Goal: Transaction & Acquisition: Download file/media

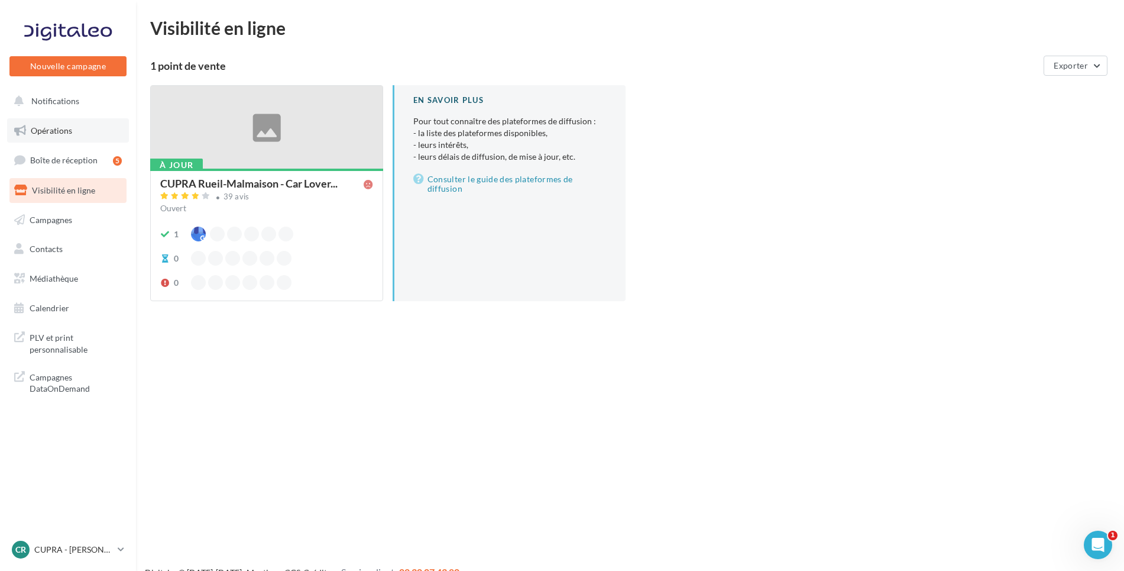
click at [79, 122] on link "Opérations" at bounding box center [68, 130] width 122 height 25
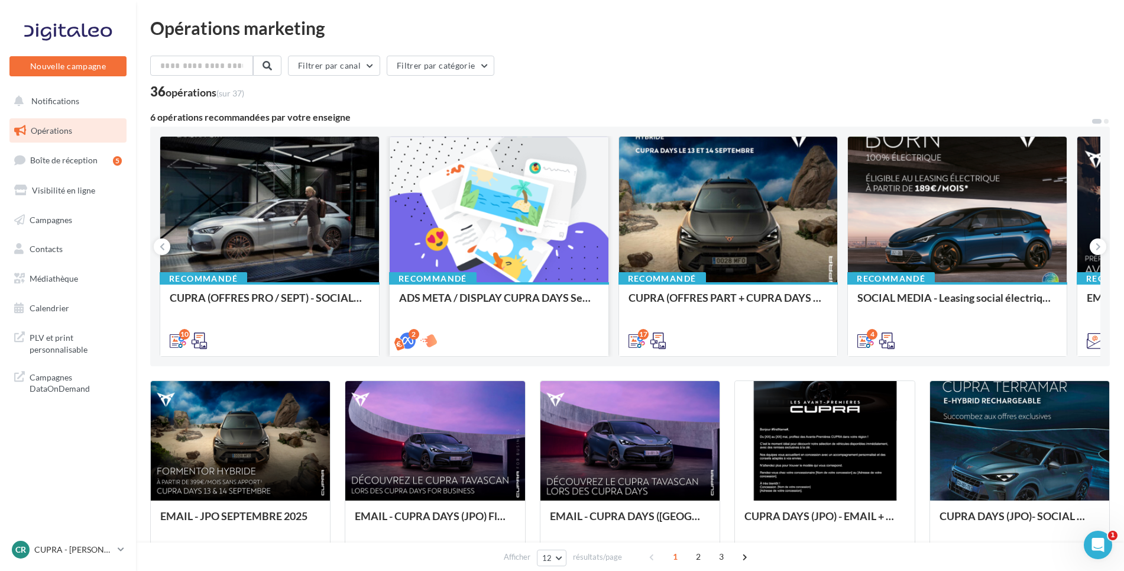
click at [552, 237] on div at bounding box center [499, 210] width 219 height 147
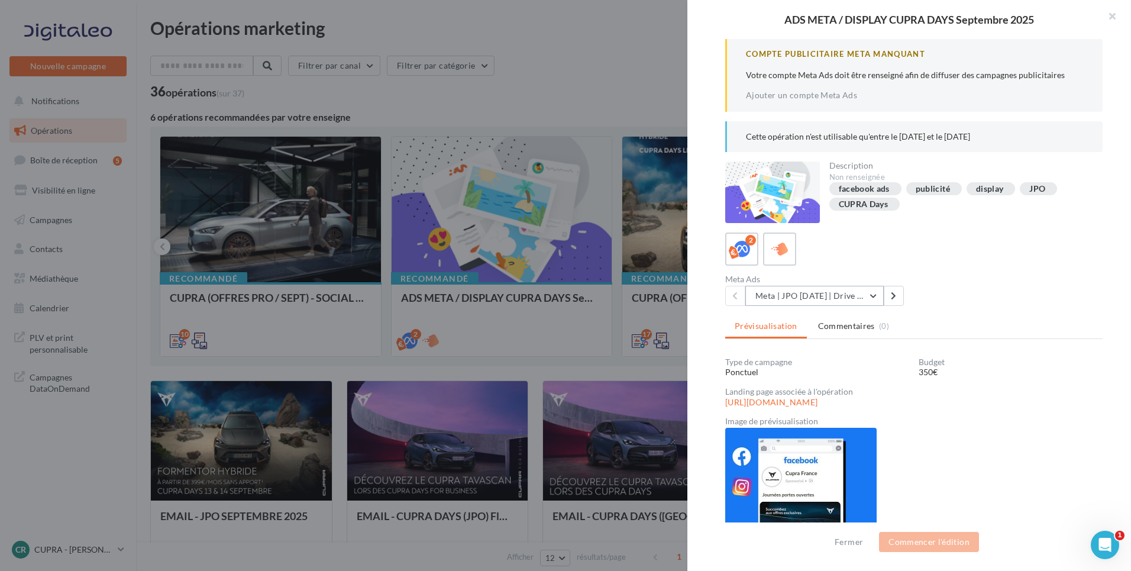
click at [847, 295] on button "Meta | JPO [DATE] | Drive to store" at bounding box center [814, 296] width 138 height 20
click at [1111, 13] on button "button" at bounding box center [1107, 17] width 47 height 35
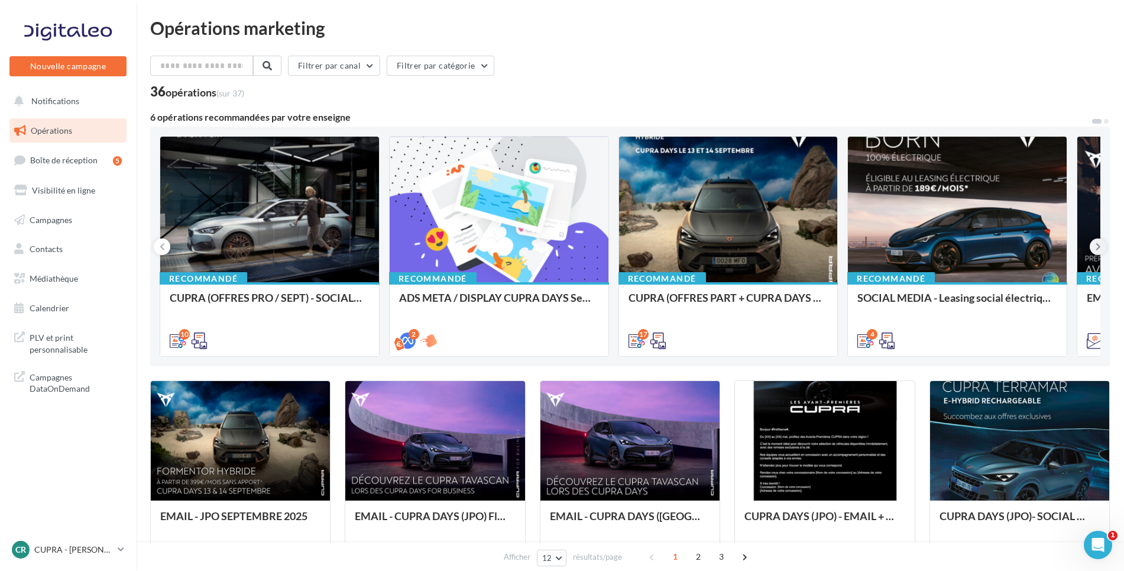
click at [1102, 244] on button at bounding box center [1098, 246] width 17 height 17
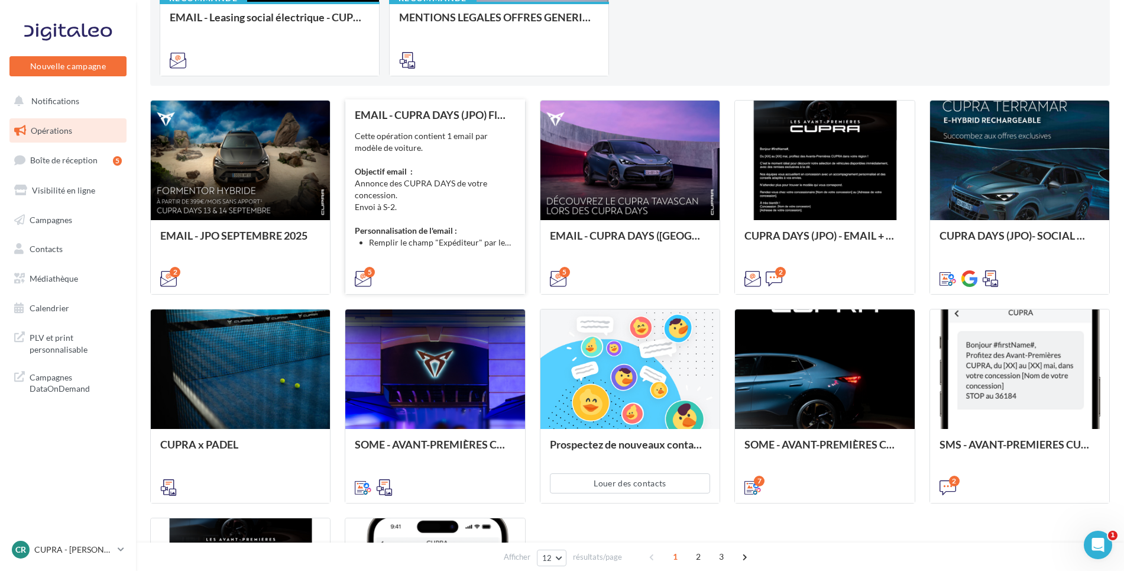
scroll to position [312, 0]
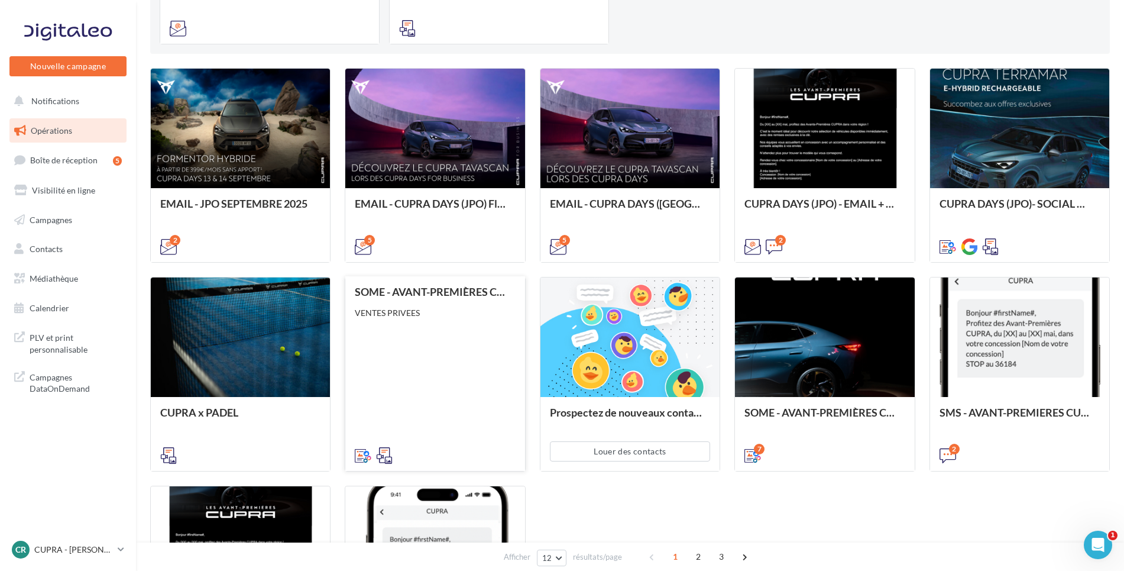
click at [422, 347] on div "SOME - AVANT-PREMIÈRES CUPRA FOR BUSINESS (VENTES PRIVEES) VENTES PRIVEES" at bounding box center [435, 373] width 160 height 174
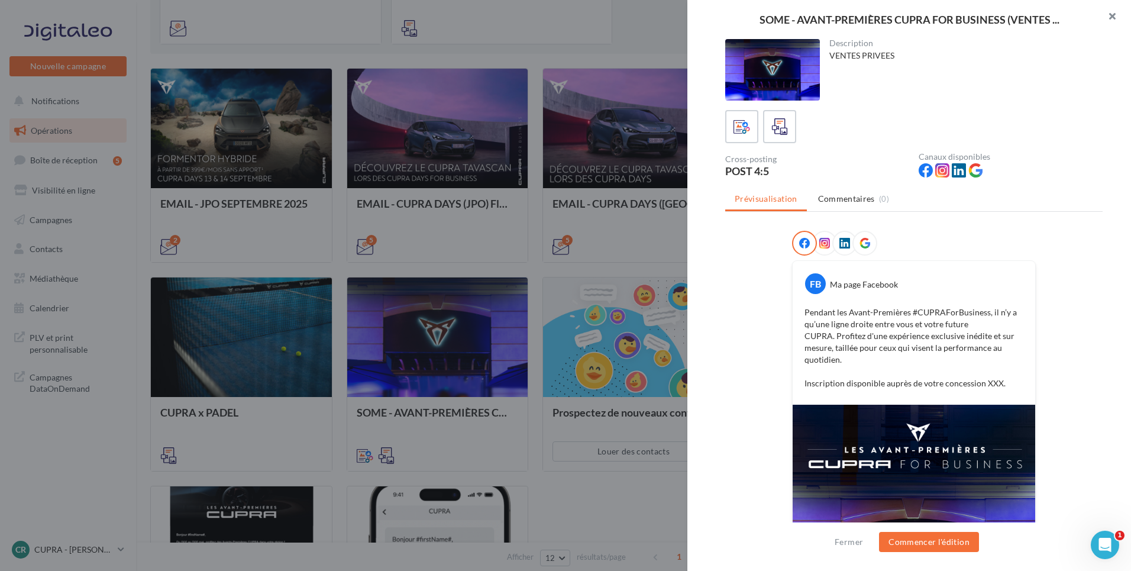
click at [1111, 15] on button "button" at bounding box center [1107, 17] width 47 height 35
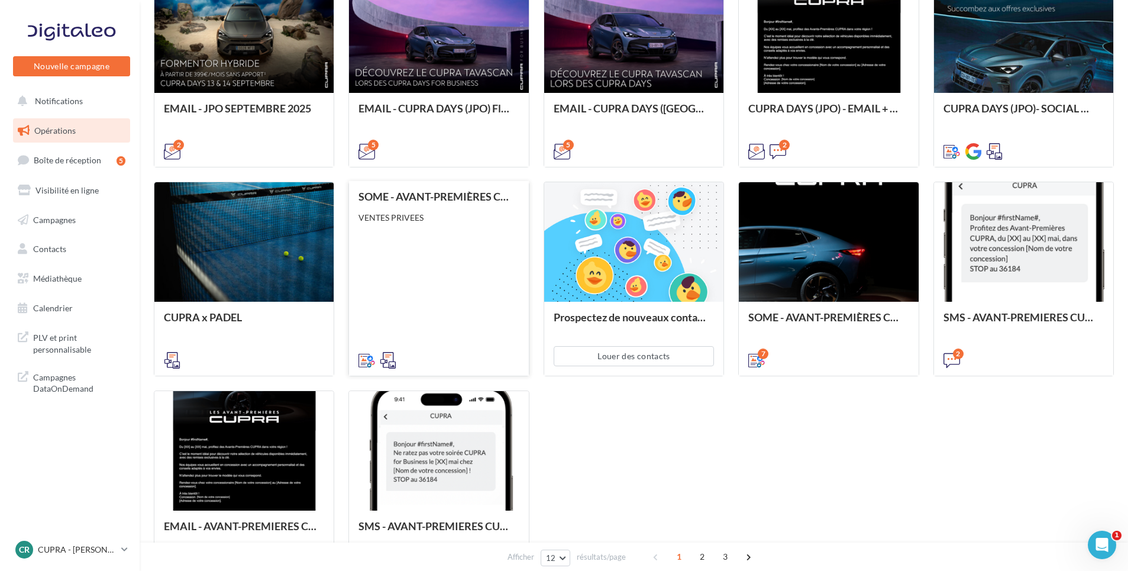
scroll to position [482, 0]
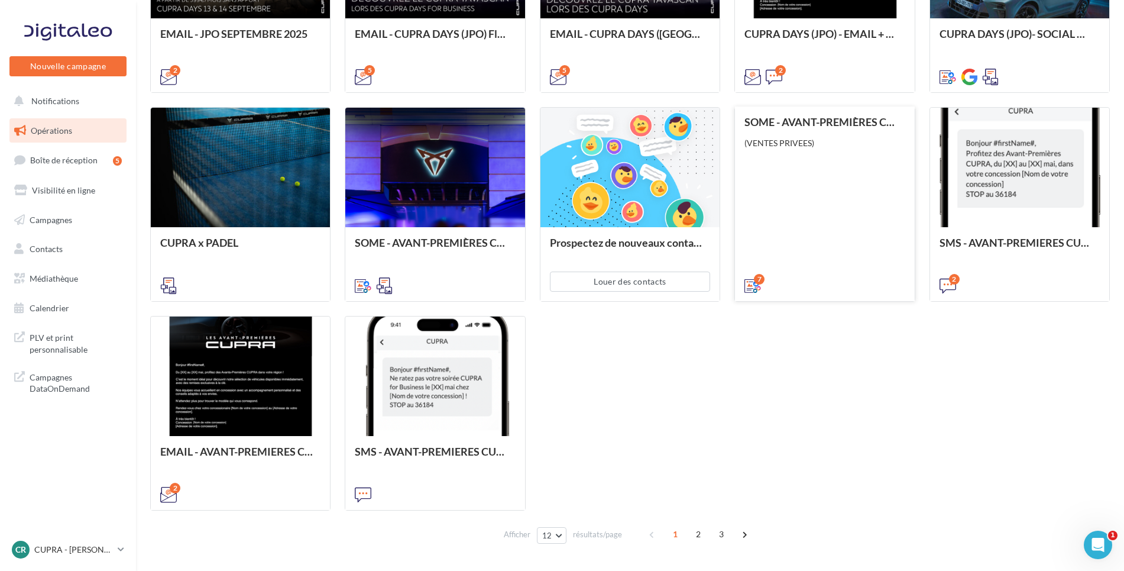
click at [842, 191] on div "SOME - AVANT-PREMIÈRES CUPRA PART (VENTES PRIVEES) (VENTES PRIVEES)" at bounding box center [825, 203] width 160 height 174
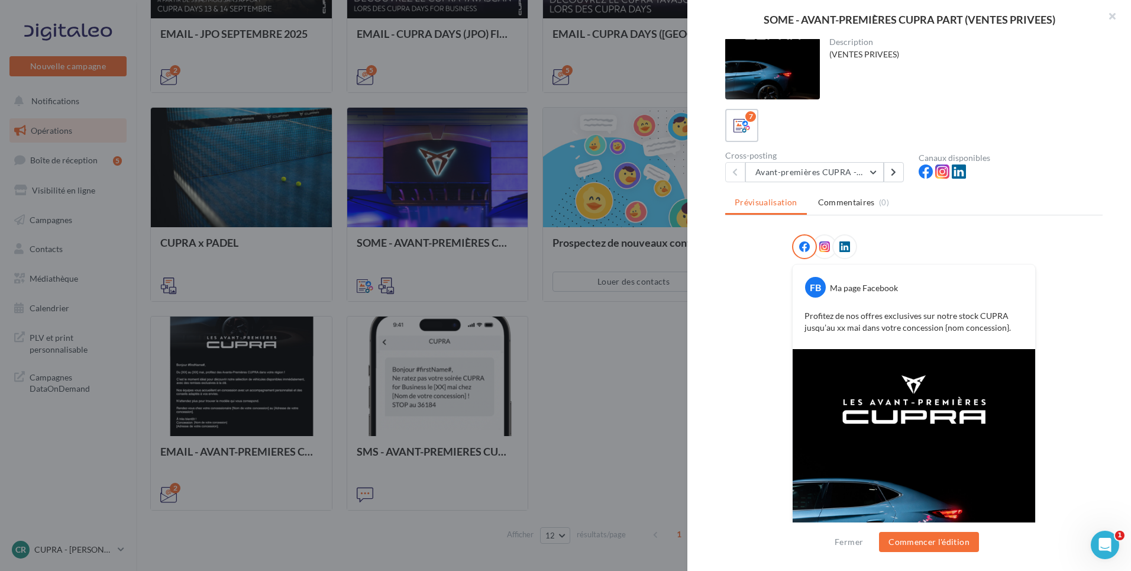
scroll to position [0, 0]
click at [872, 178] on button "Avant-premières CUPRA - 4:5" at bounding box center [814, 173] width 138 height 20
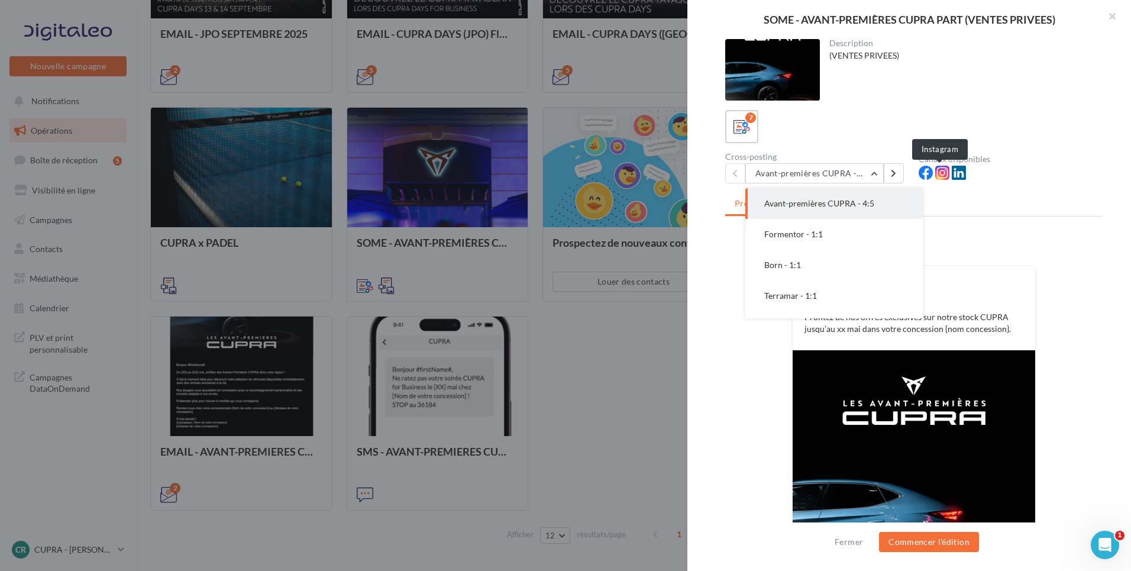
click at [936, 174] on icon at bounding box center [942, 173] width 14 height 14
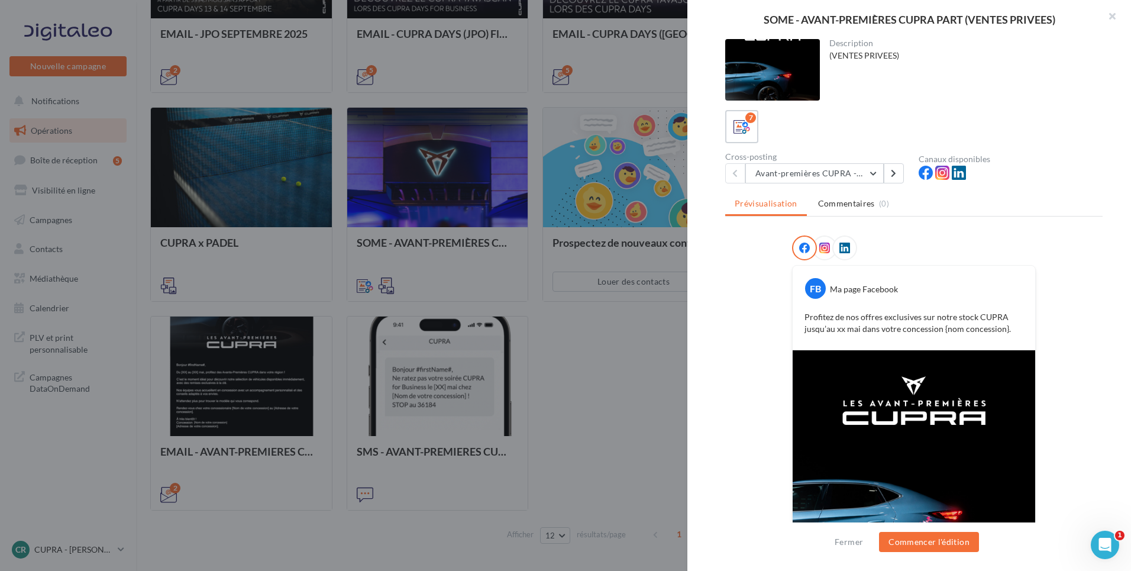
click at [939, 174] on icon at bounding box center [942, 173] width 14 height 14
click at [823, 250] on icon at bounding box center [824, 247] width 11 height 11
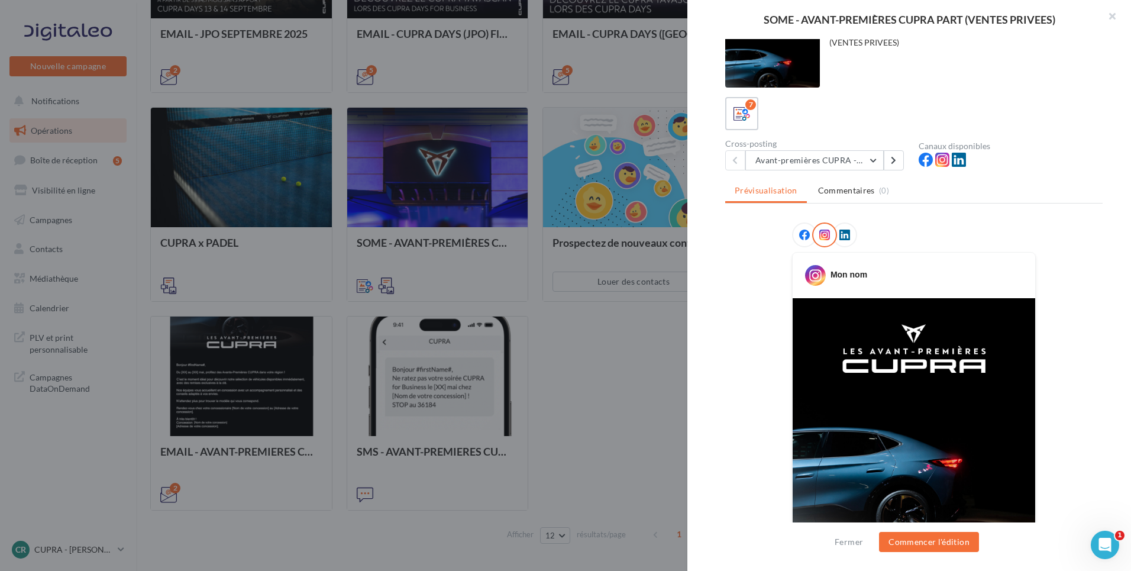
scroll to position [8, 0]
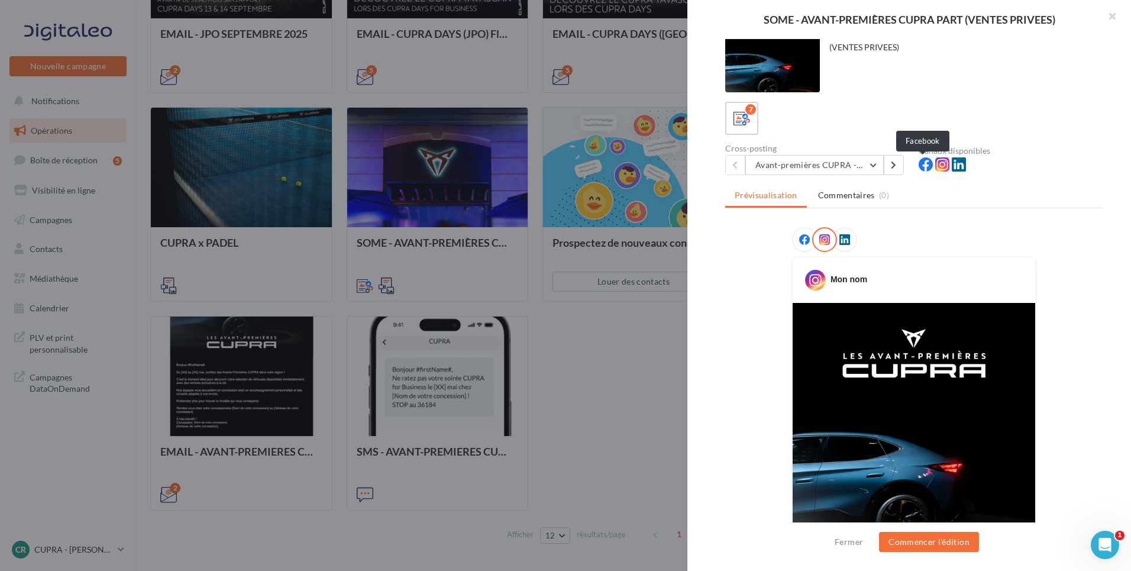
click at [926, 164] on icon at bounding box center [926, 164] width 14 height 14
click at [923, 166] on icon at bounding box center [926, 164] width 14 height 14
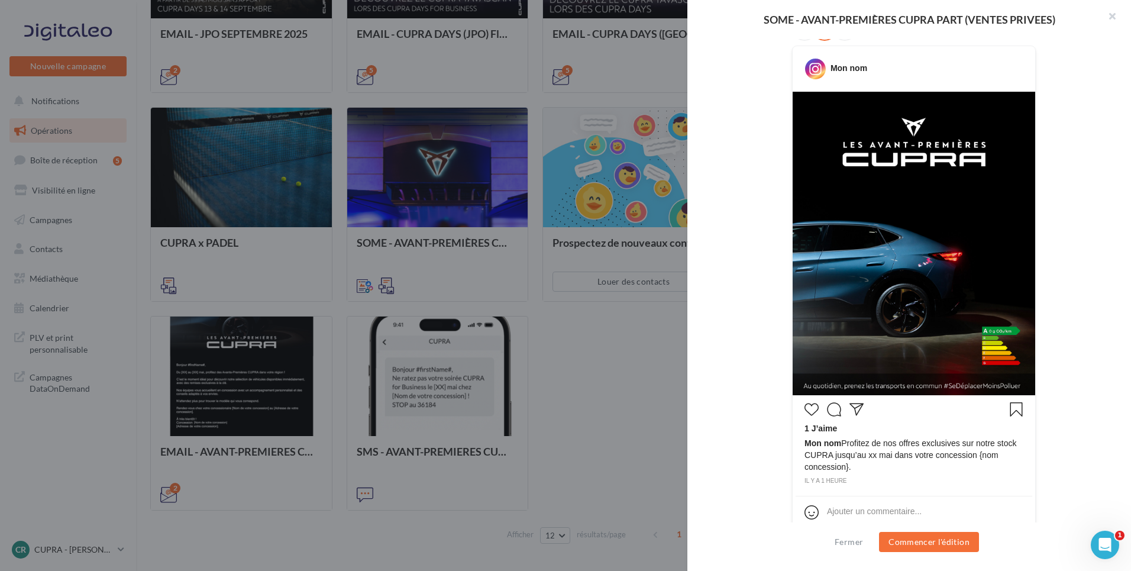
scroll to position [222, 0]
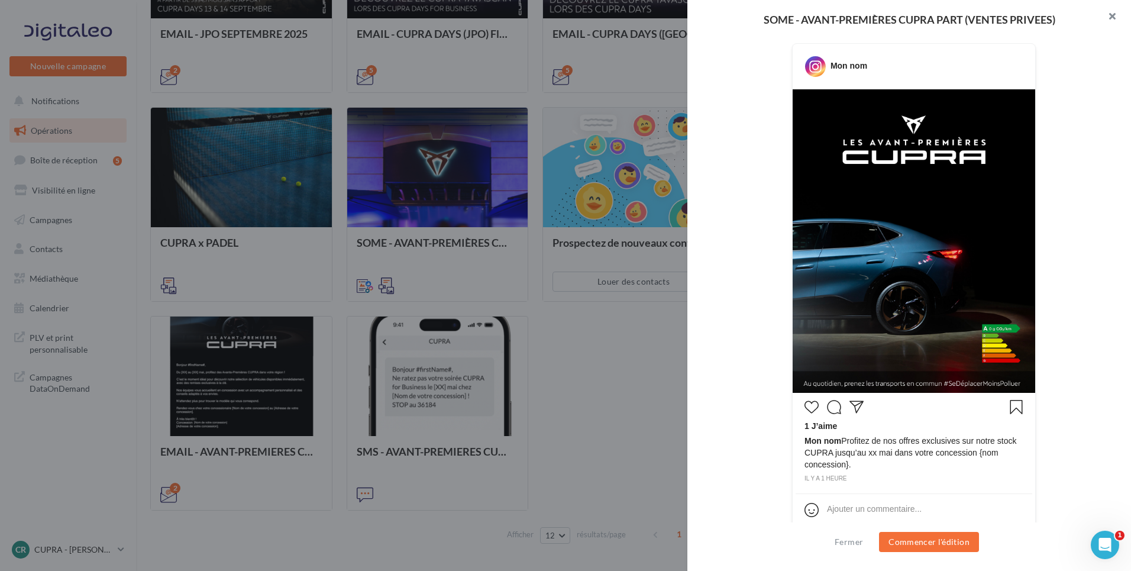
click at [1111, 10] on button "button" at bounding box center [1107, 17] width 47 height 35
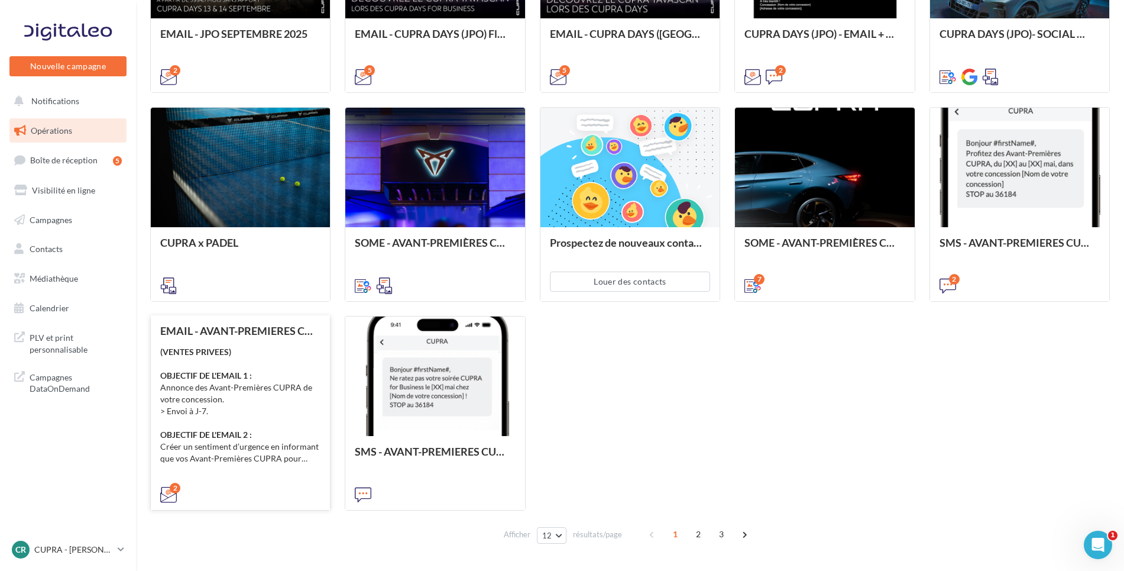
click at [234, 357] on div "(VENTES PRIVEES) OBJECTIF DE L'EMAIL 1 : Annonce des Avant-Premières CUPRA de v…" at bounding box center [240, 405] width 160 height 118
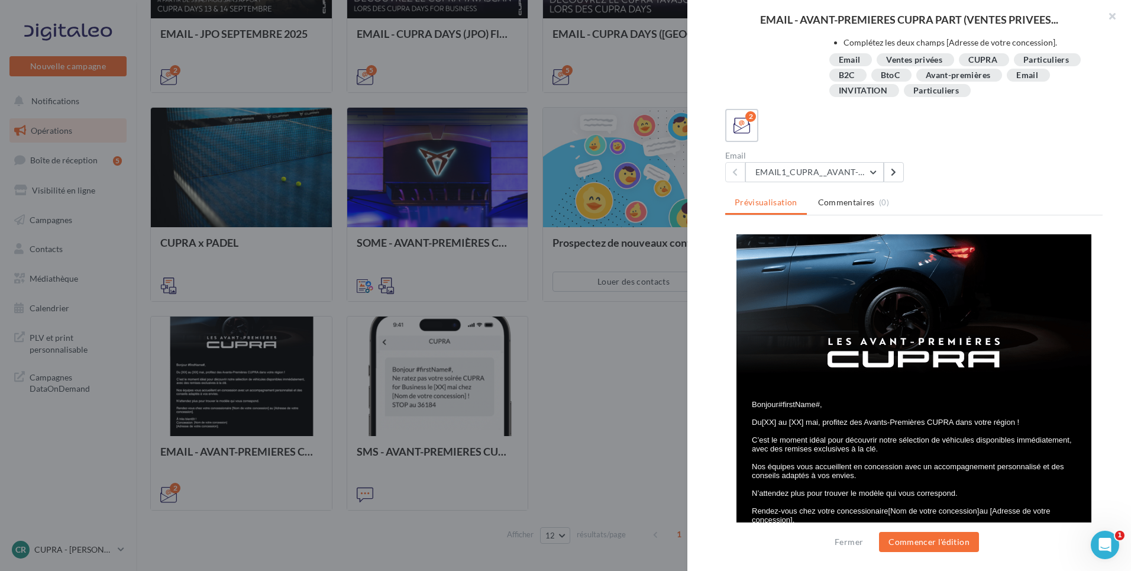
scroll to position [0, 0]
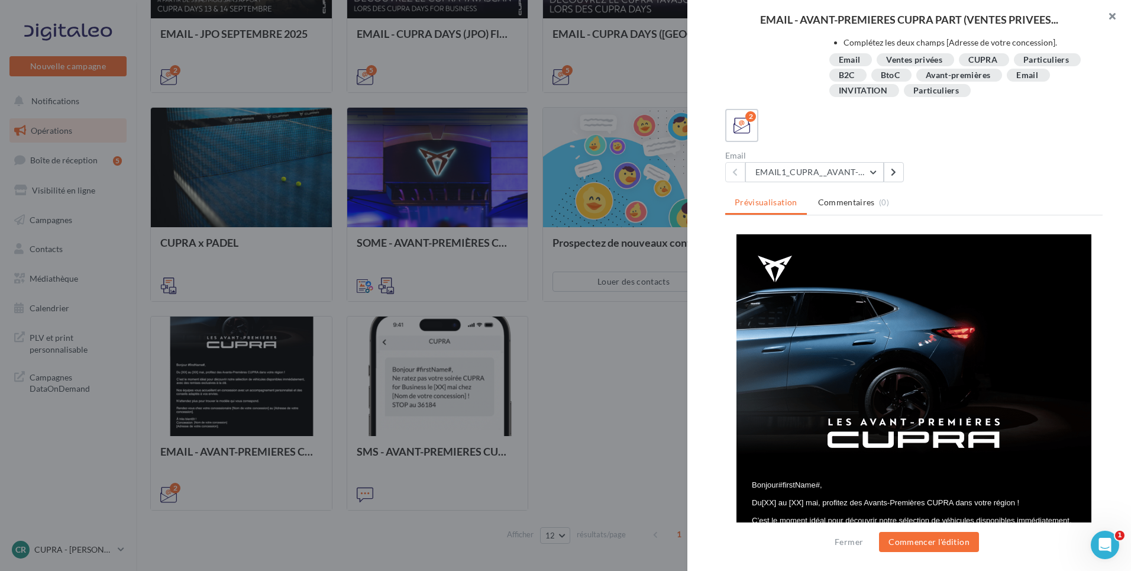
click at [1111, 17] on button "button" at bounding box center [1107, 17] width 47 height 35
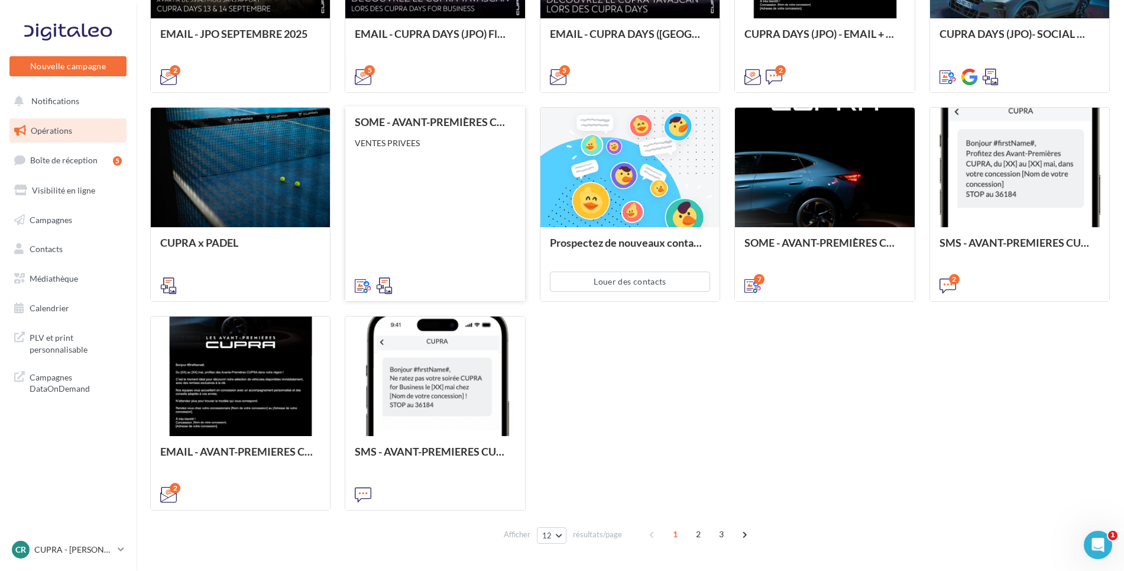
click at [468, 182] on div "SOME - AVANT-PREMIÈRES CUPRA FOR BUSINESS (VENTES PRIVEES) VENTES PRIVEES" at bounding box center [435, 203] width 160 height 174
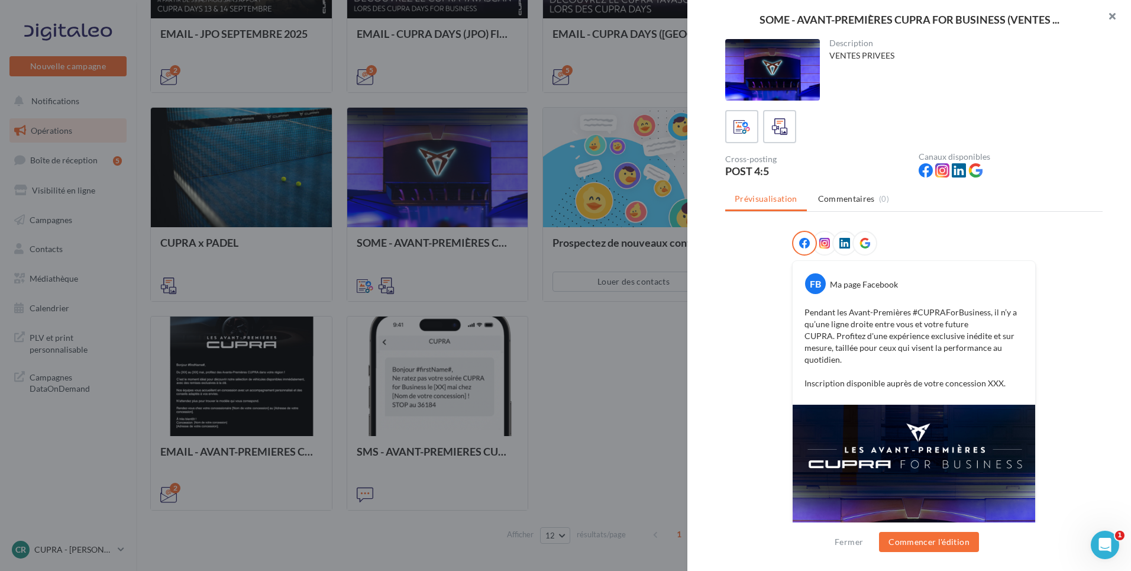
click at [1114, 11] on button "button" at bounding box center [1107, 17] width 47 height 35
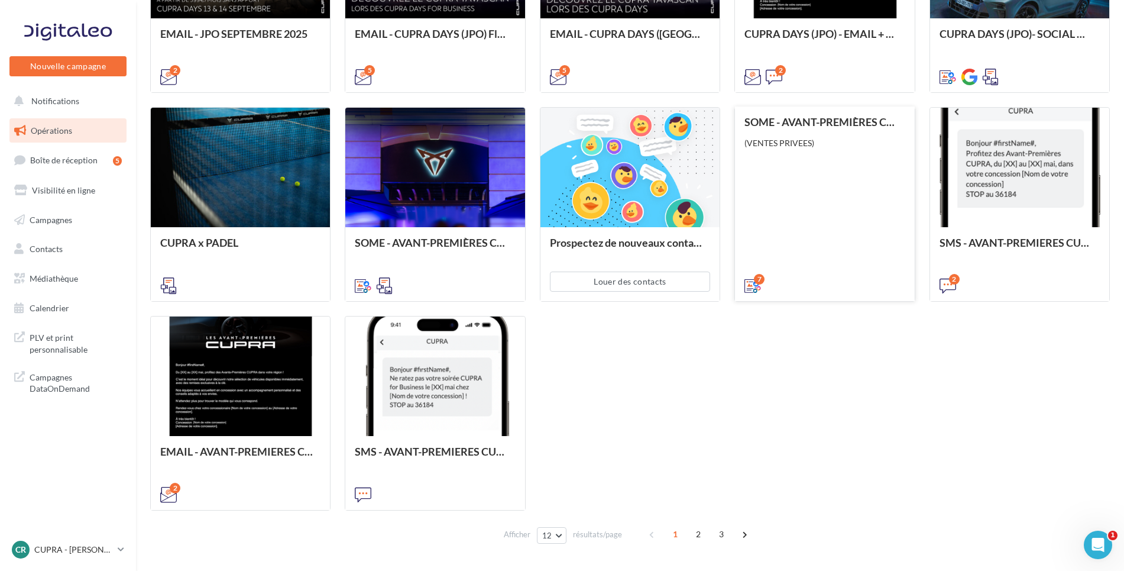
click at [820, 175] on div "SOME - AVANT-PREMIÈRES CUPRA PART (VENTES PRIVEES) (VENTES PRIVEES)" at bounding box center [825, 203] width 160 height 174
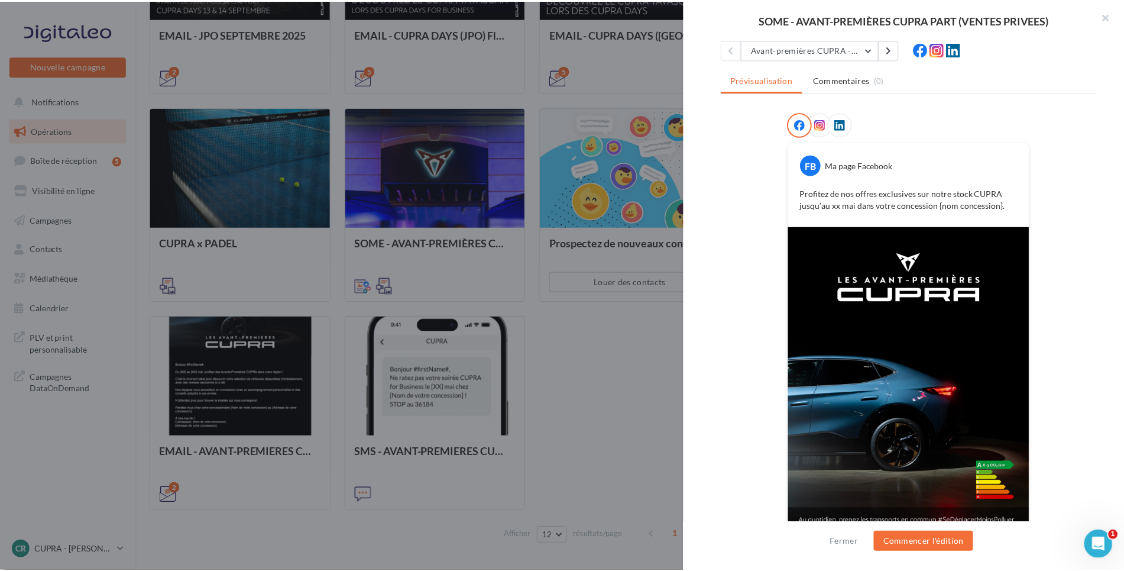
scroll to position [136, 0]
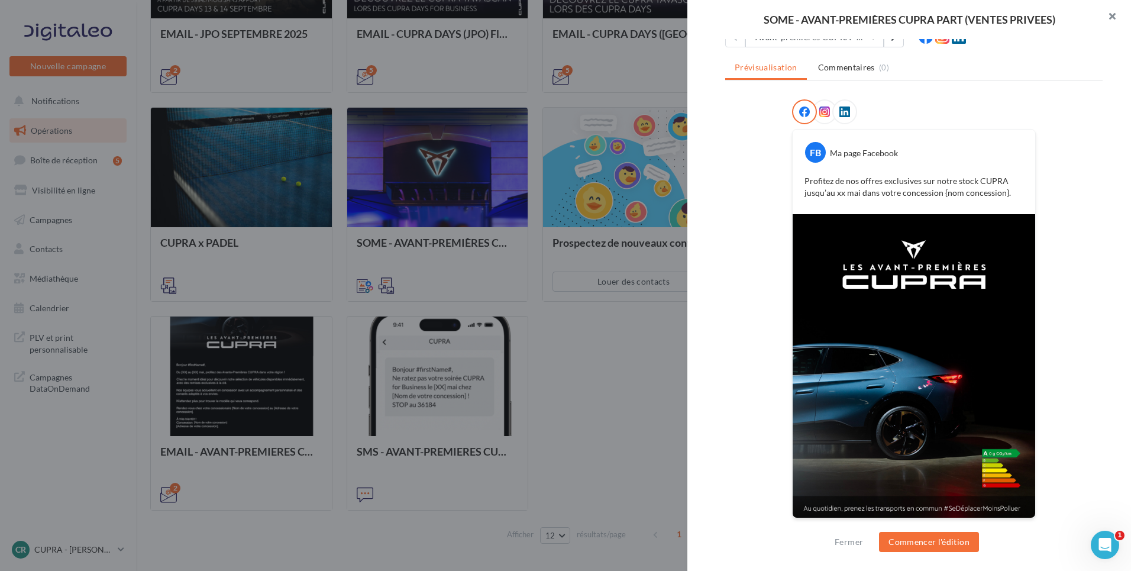
click at [1107, 17] on button "button" at bounding box center [1107, 17] width 47 height 35
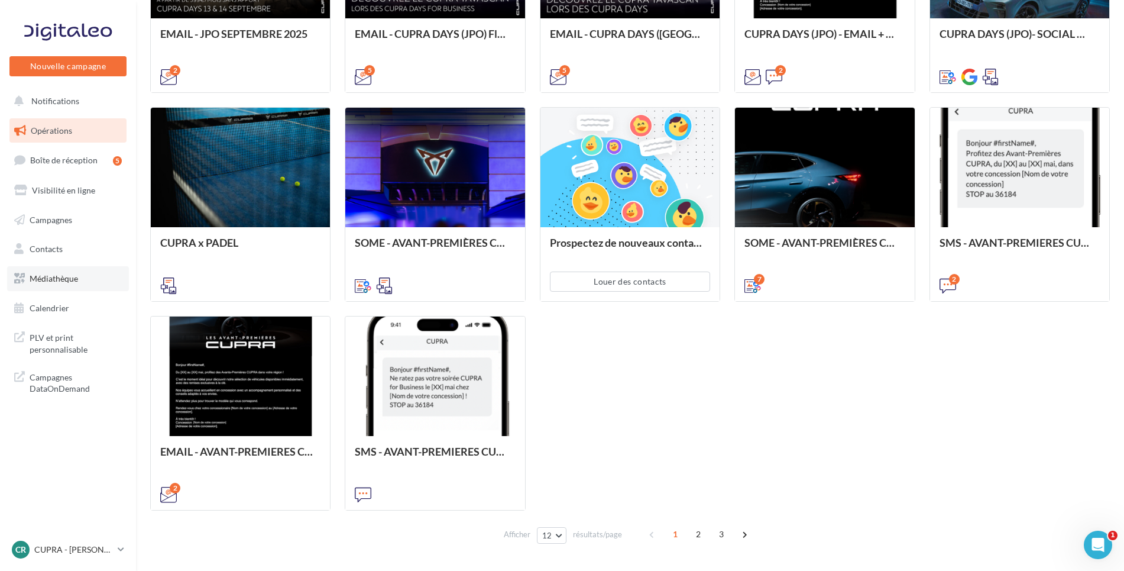
click at [93, 273] on link "Médiathèque" at bounding box center [68, 278] width 122 height 25
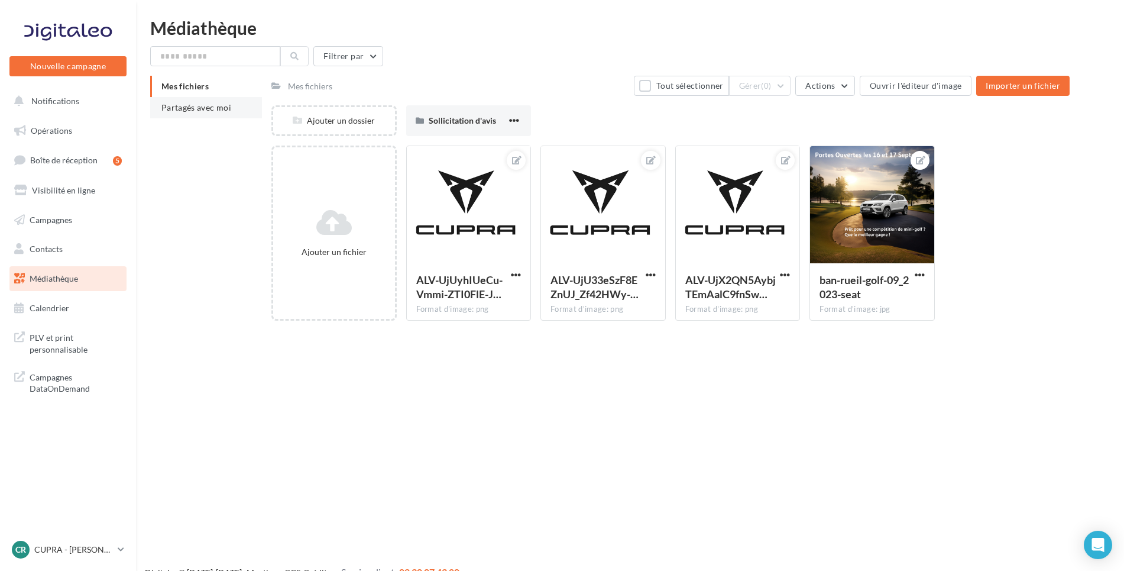
click at [214, 114] on li "Partagés avec moi" at bounding box center [206, 107] width 112 height 21
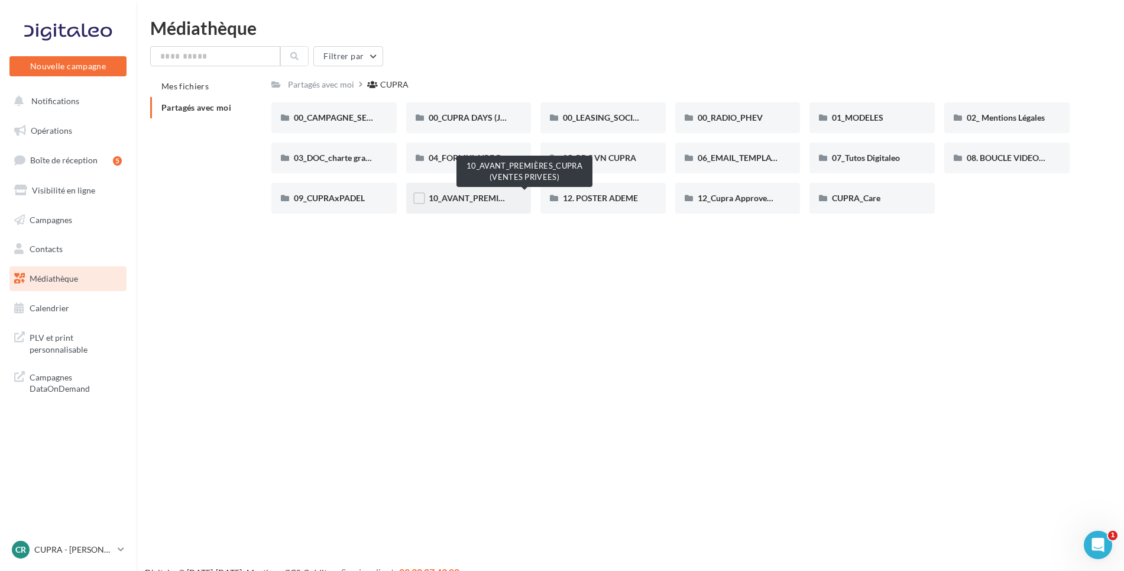
click at [490, 194] on span "10_AVANT_PREMIÈRES_CUPRA (VENTES PRIVEES)" at bounding box center [525, 198] width 193 height 10
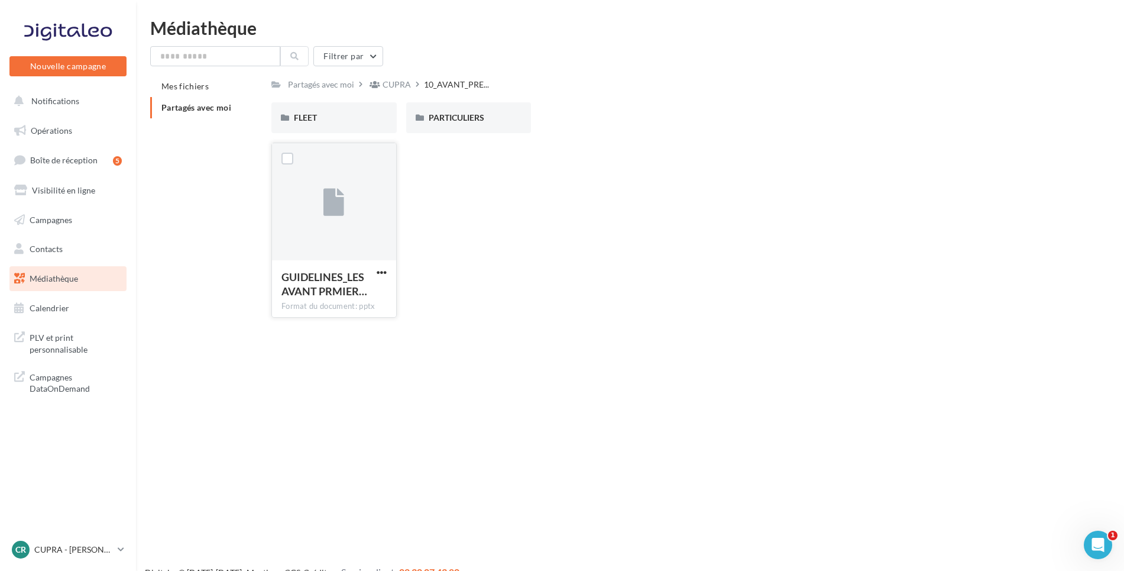
click at [374, 272] on button "button" at bounding box center [381, 273] width 15 height 12
click at [358, 297] on button "Télécharger" at bounding box center [330, 295] width 118 height 31
